Goal: Find specific page/section: Find specific page/section

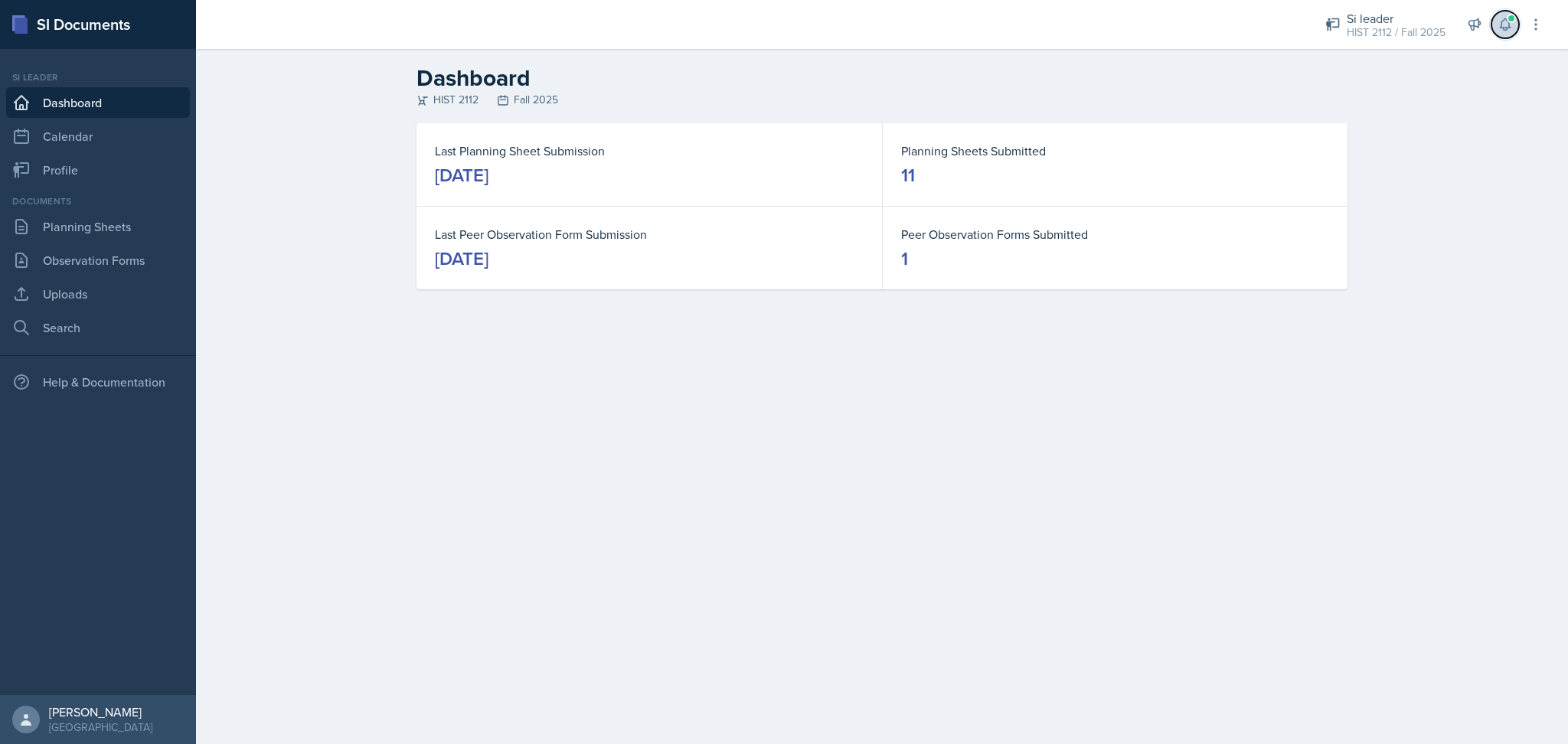
click at [1506, 27] on icon at bounding box center [1505, 25] width 10 height 11
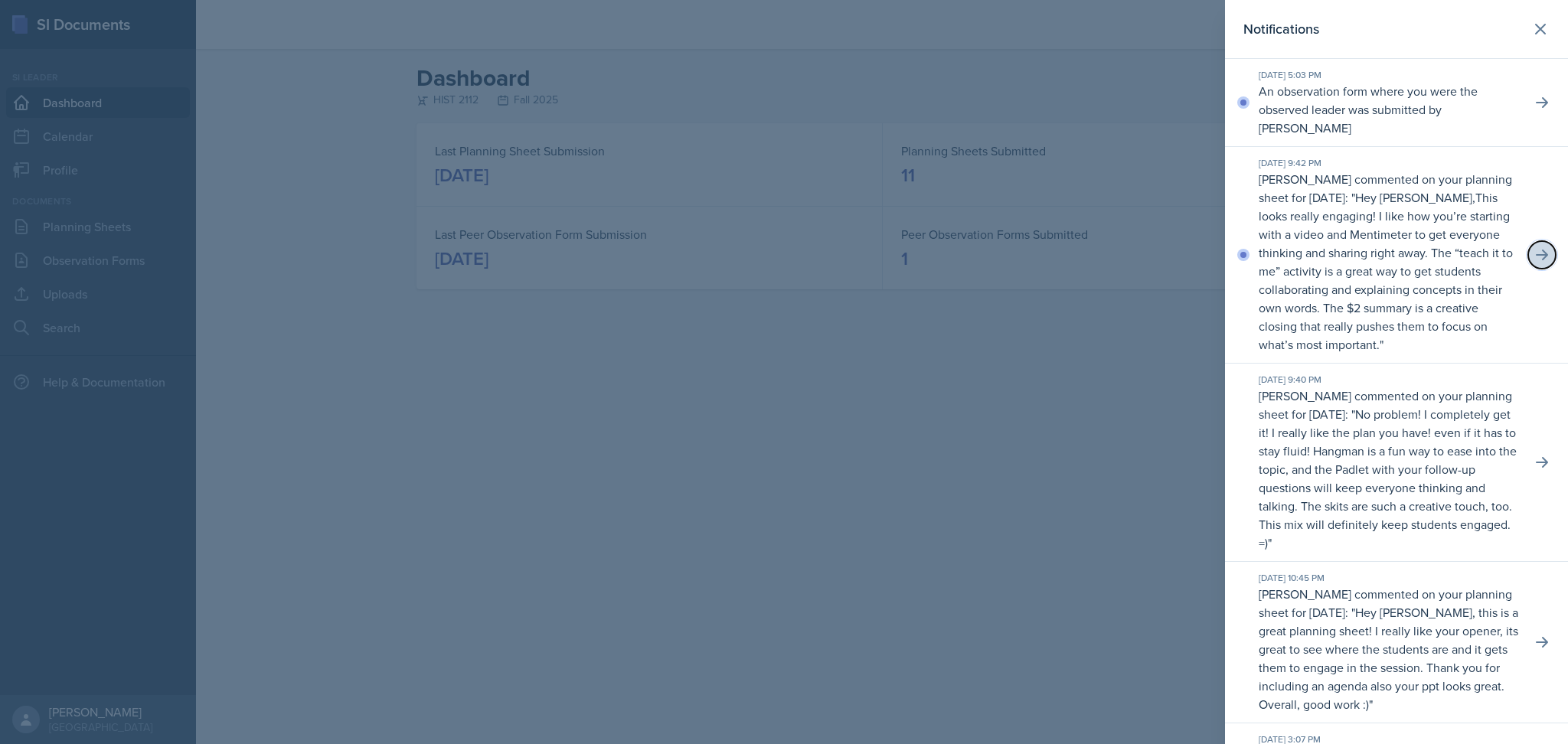
click at [1534, 262] on icon at bounding box center [1542, 254] width 15 height 15
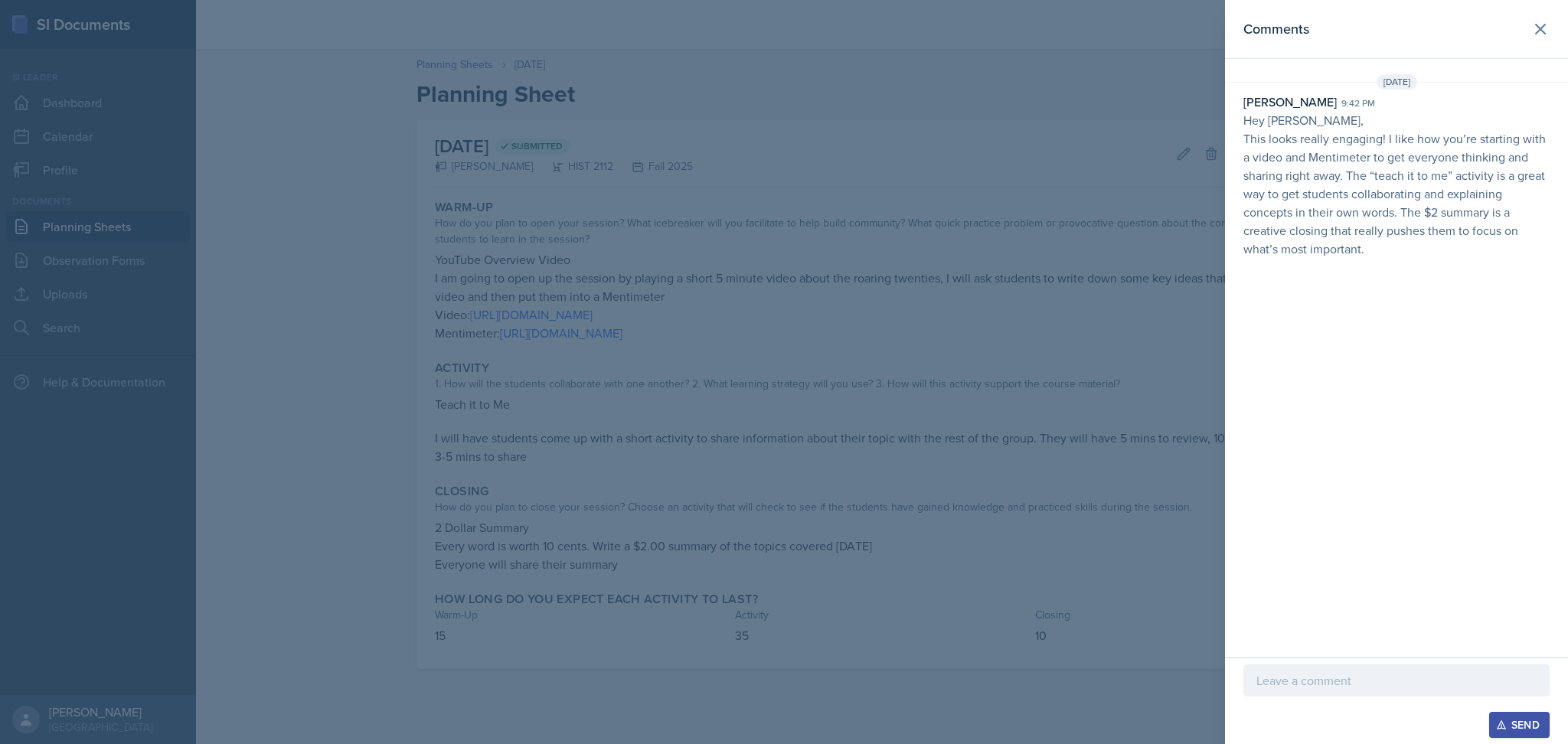
click at [1349, 683] on p at bounding box center [1396, 680] width 280 height 18
click at [1528, 735] on button "Send" at bounding box center [1519, 725] width 61 height 26
click at [1539, 23] on icon at bounding box center [1540, 29] width 18 height 18
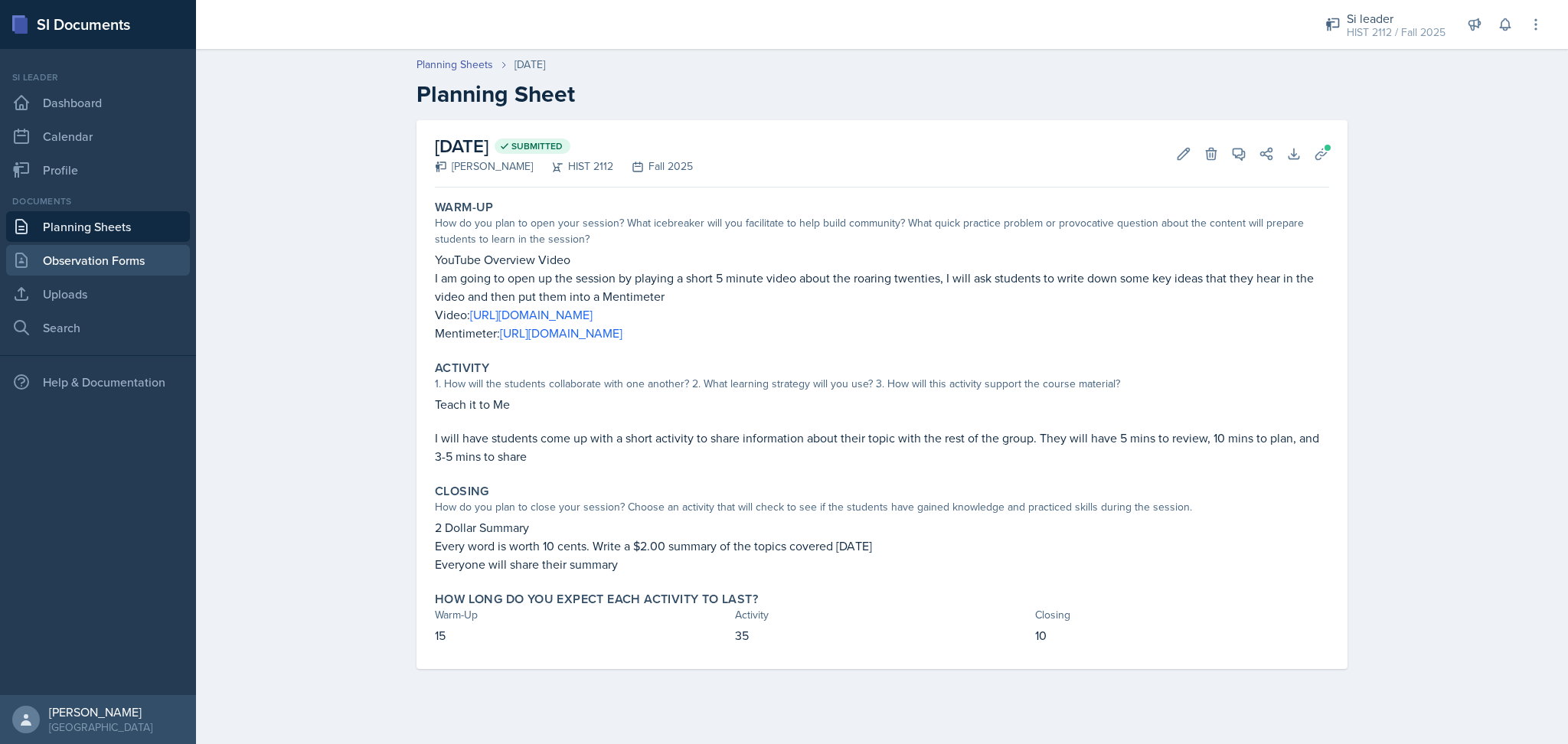
click at [113, 259] on link "Observation Forms" at bounding box center [98, 260] width 184 height 30
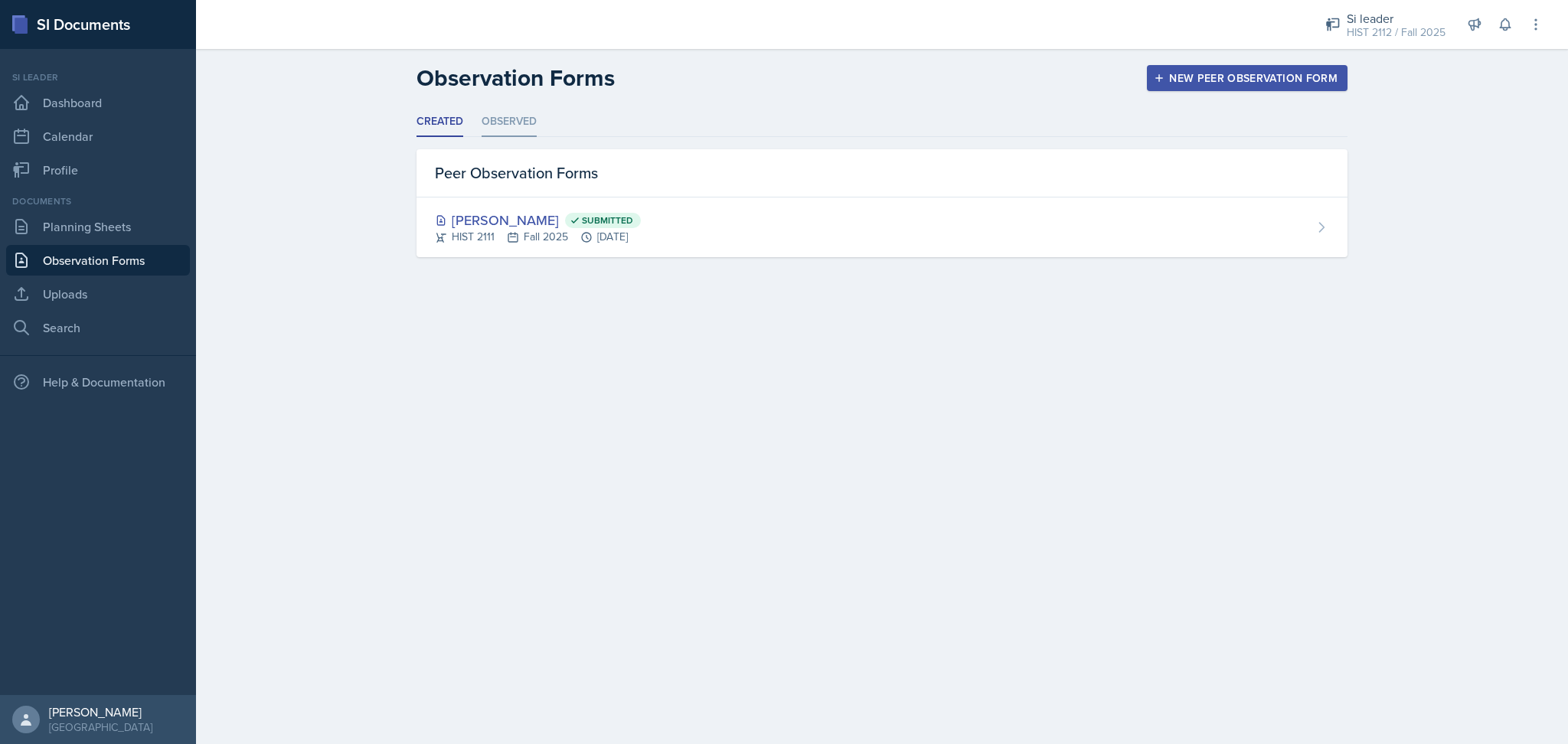
click at [502, 107] on li "Observed" at bounding box center [509, 121] width 55 height 30
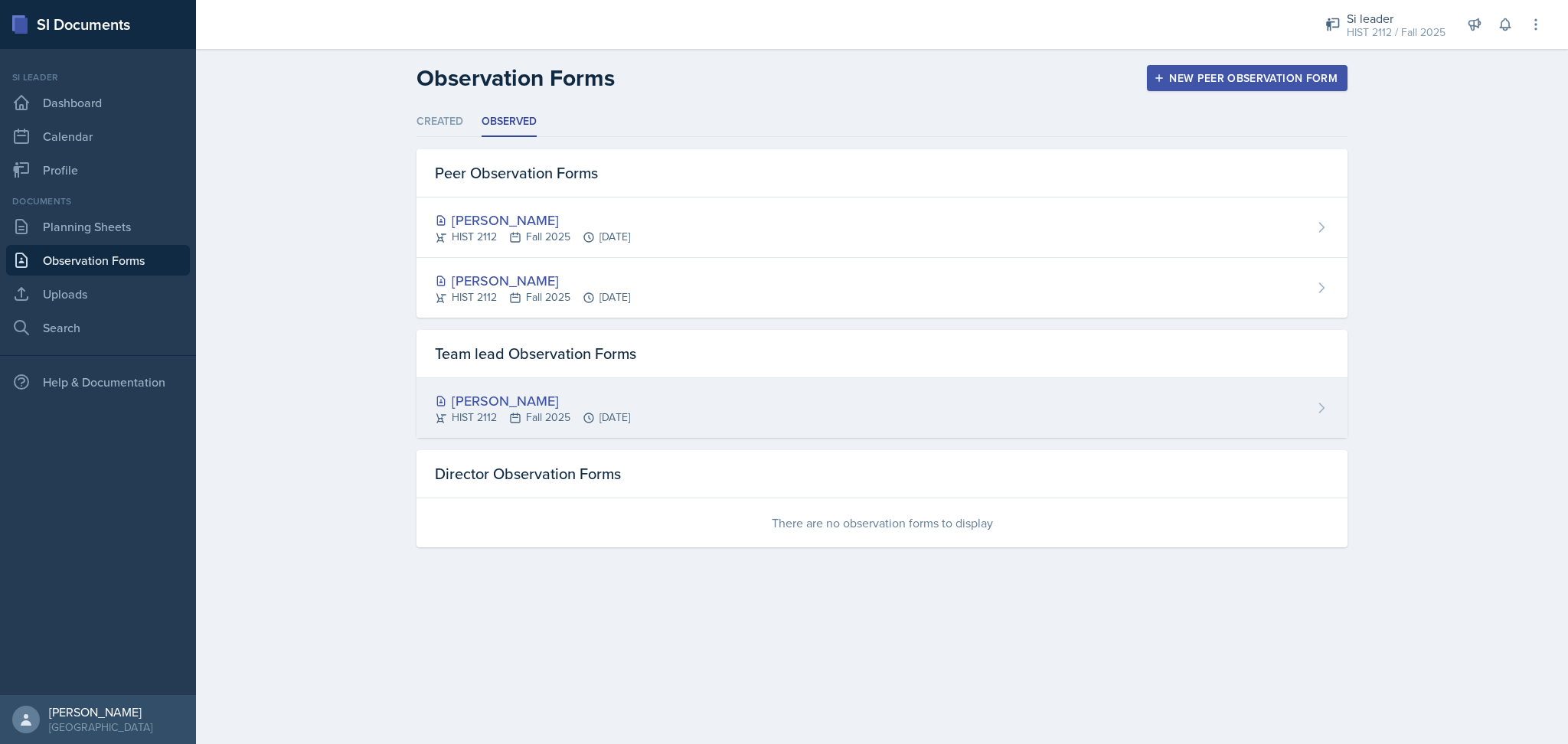
click at [707, 397] on div "[PERSON_NAME] HIST 2112 Fall 2025 [DATE]" at bounding box center [882, 408] width 931 height 60
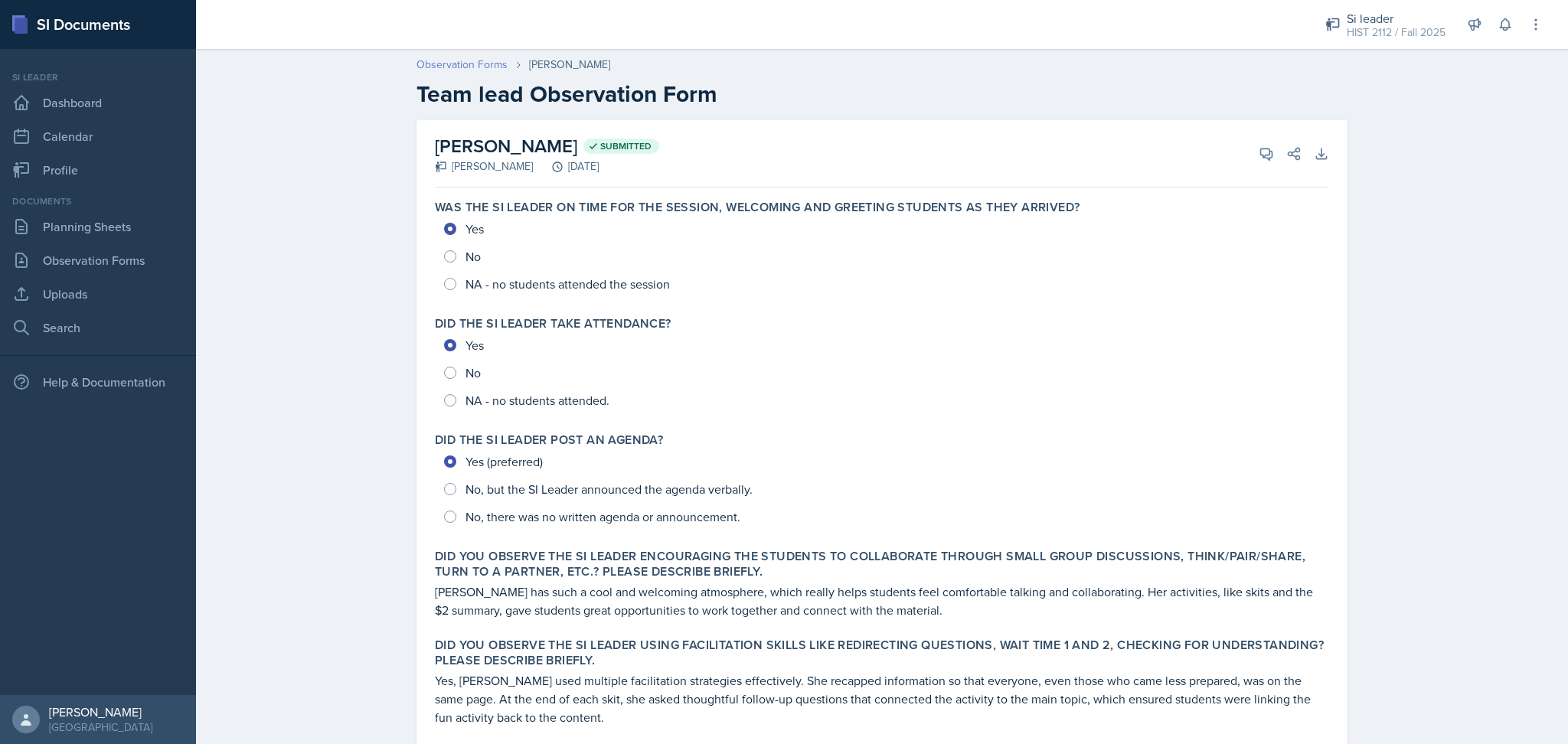
click at [432, 62] on link "Observation Forms" at bounding box center [462, 65] width 91 height 16
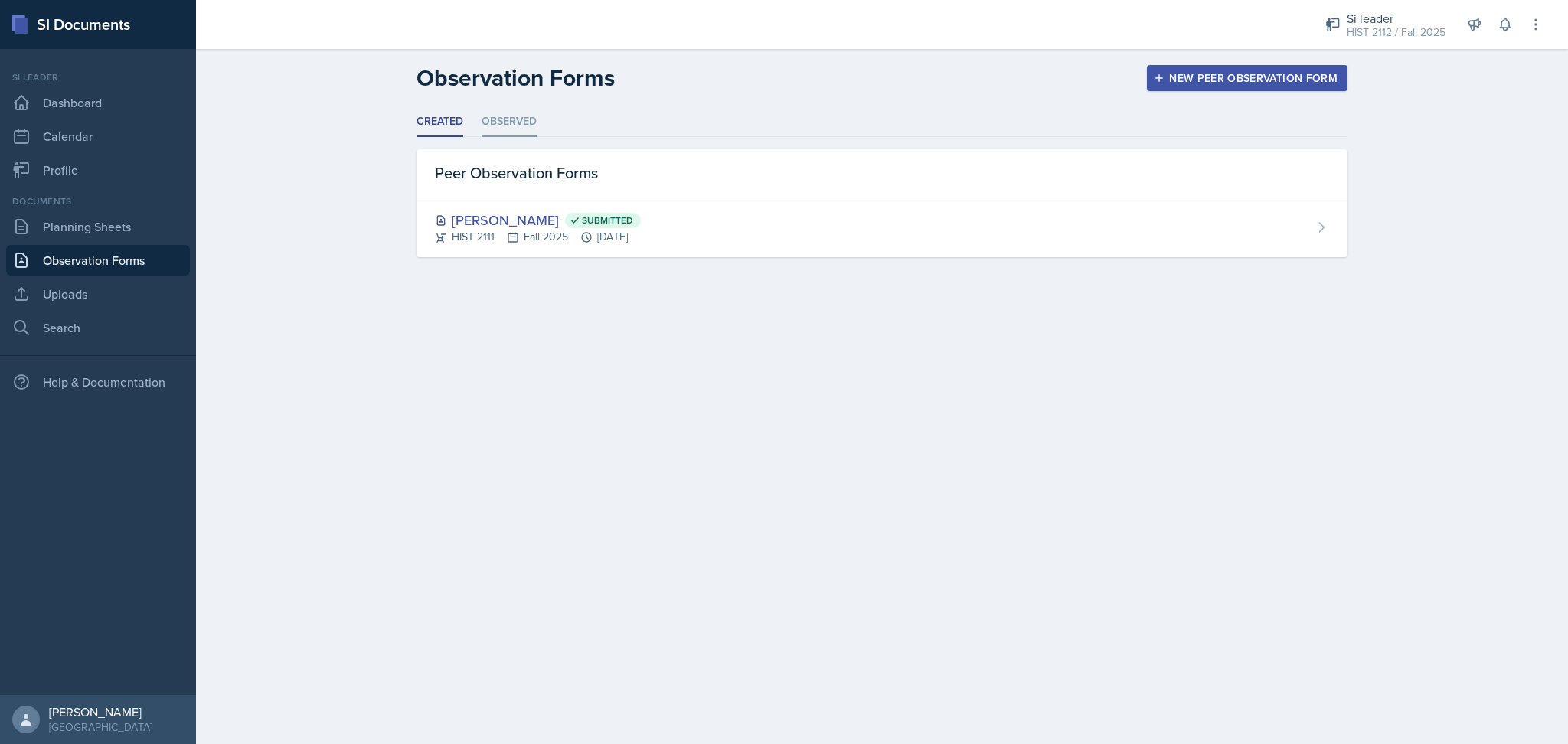
click at [515, 122] on li "Observed" at bounding box center [509, 121] width 55 height 30
